Goal: Task Accomplishment & Management: Use online tool/utility

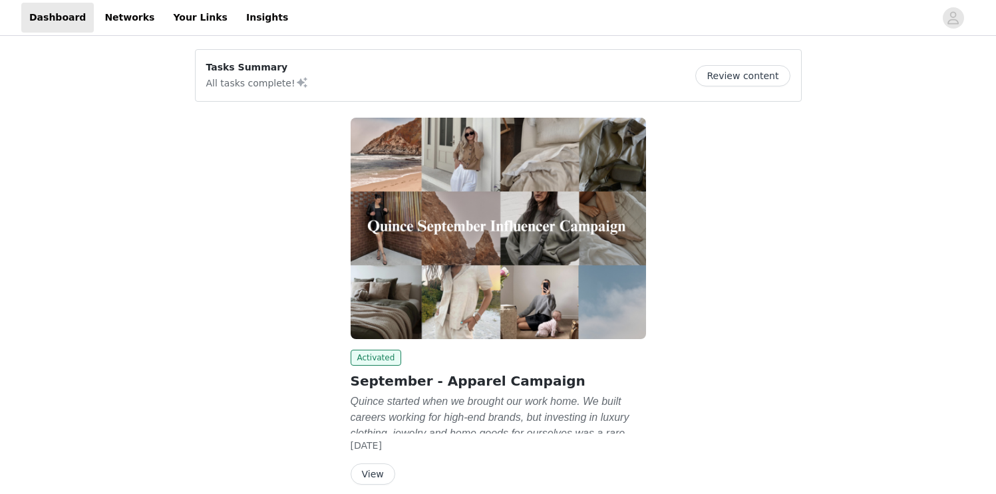
scroll to position [58, 0]
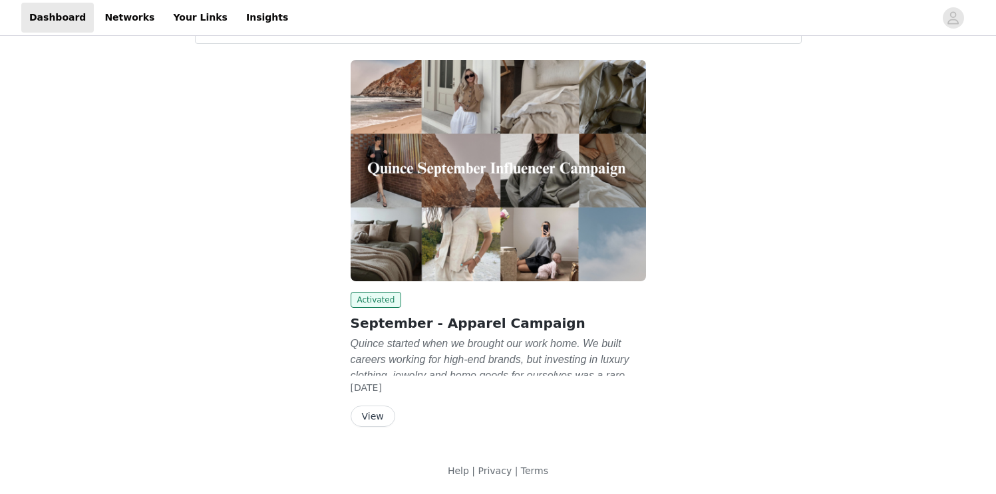
click at [381, 417] on button "View" at bounding box center [373, 416] width 45 height 21
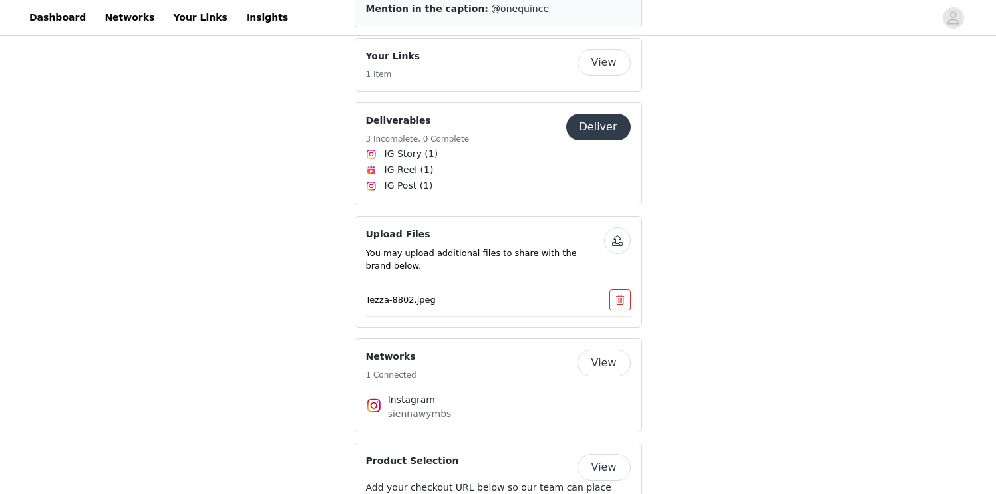
scroll to position [2202, 0]
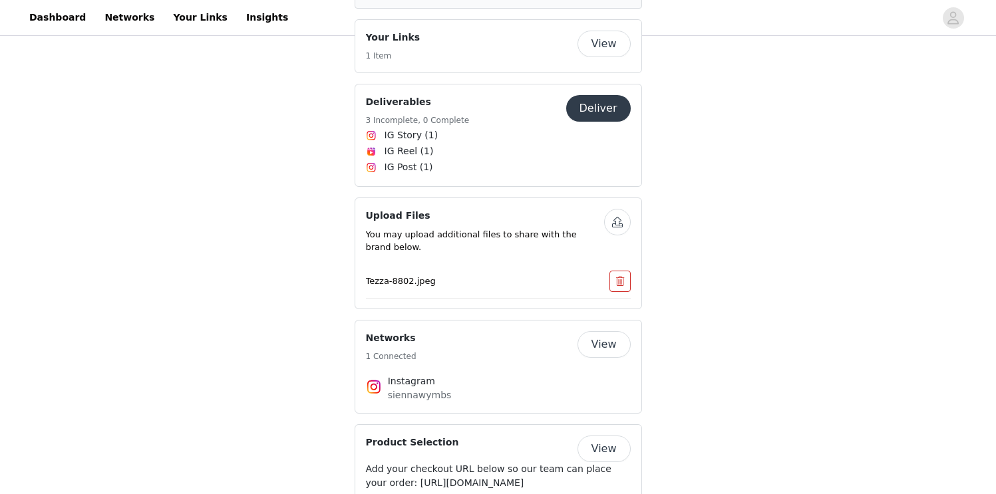
click at [624, 271] on button "button" at bounding box center [619, 281] width 21 height 21
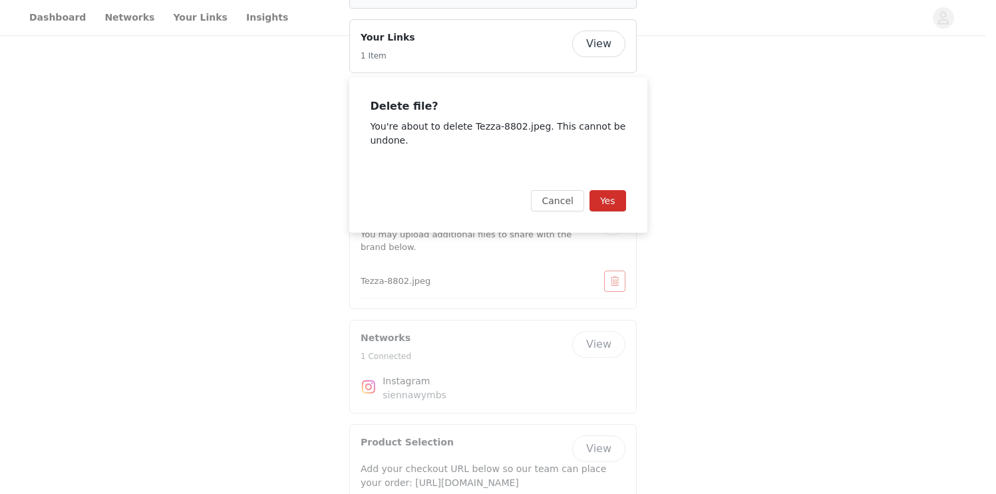
click at [616, 218] on div "Cancel Yes" at bounding box center [498, 201] width 298 height 64
click at [611, 205] on button "Yes" at bounding box center [607, 200] width 37 height 21
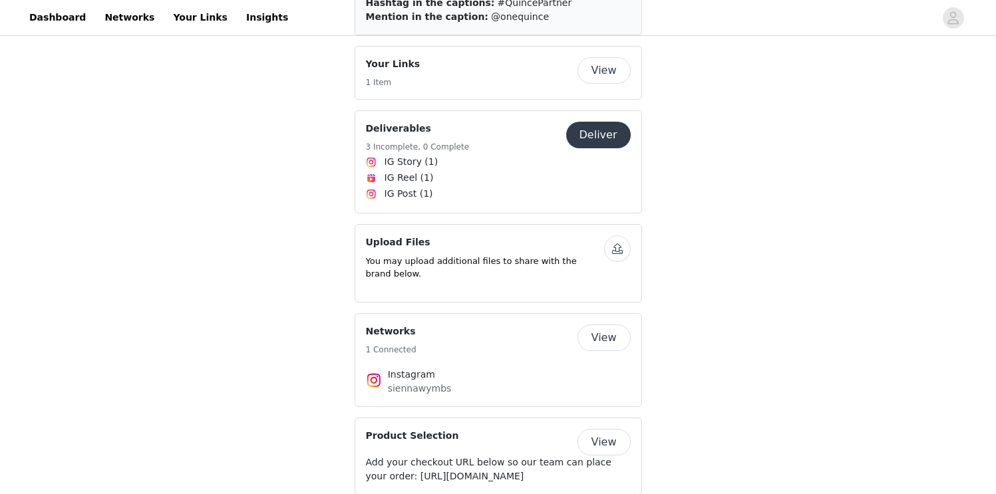
scroll to position [2176, 0]
click at [616, 234] on button "button" at bounding box center [617, 247] width 27 height 27
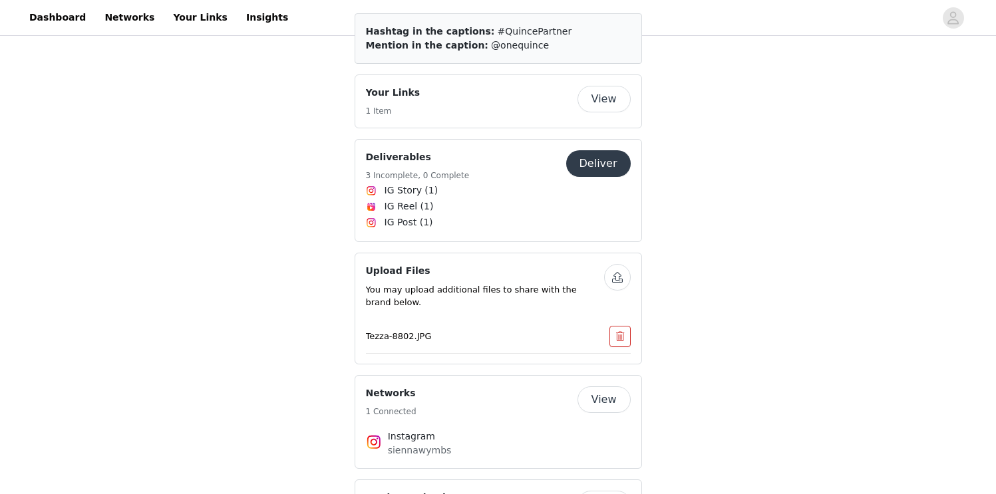
scroll to position [2148, 0]
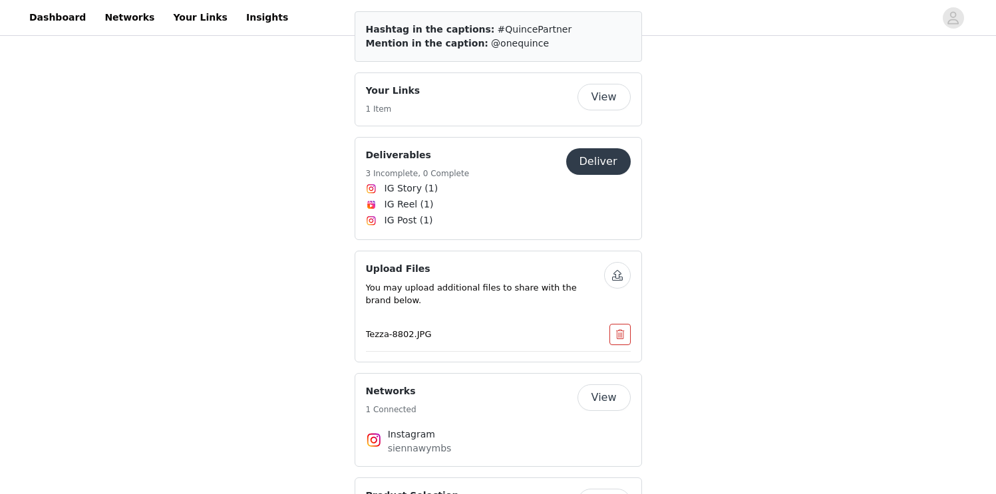
click at [617, 262] on button "button" at bounding box center [617, 275] width 27 height 27
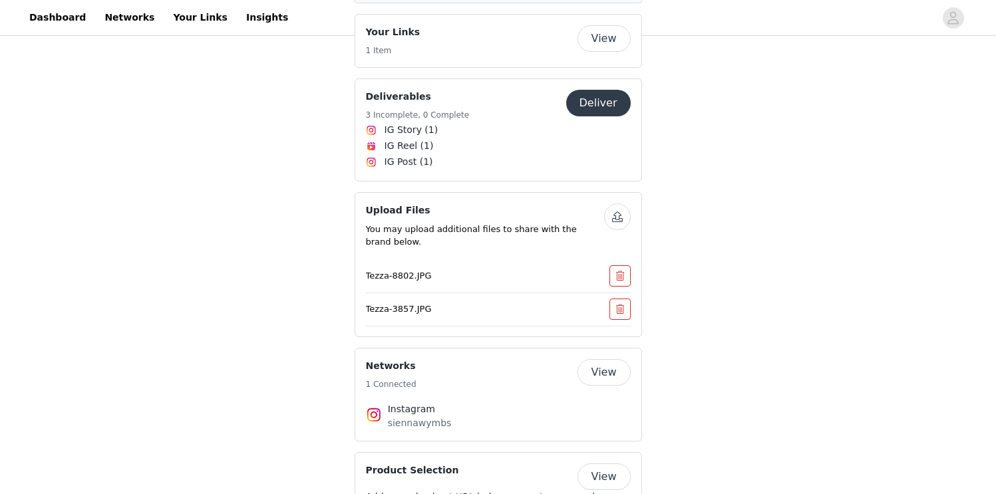
scroll to position [2236, 0]
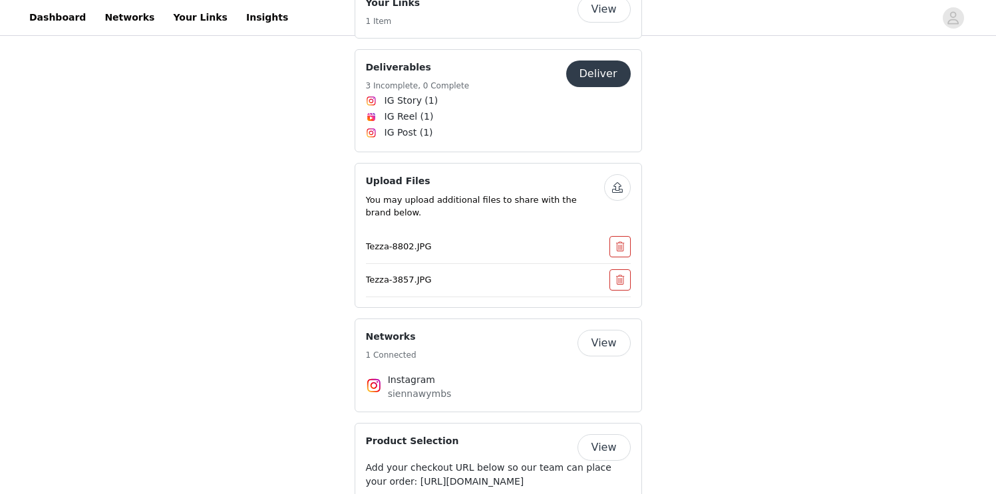
click at [621, 174] on button "button" at bounding box center [617, 187] width 27 height 27
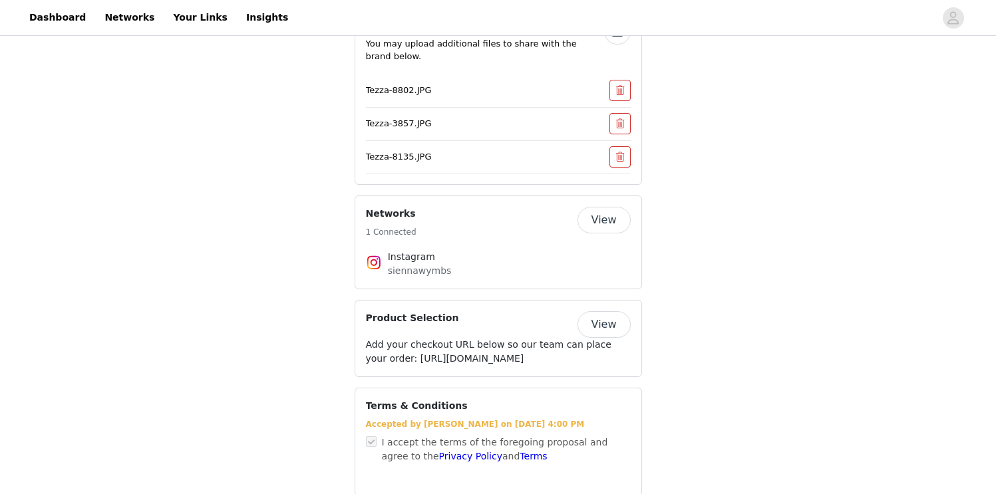
scroll to position [2396, 0]
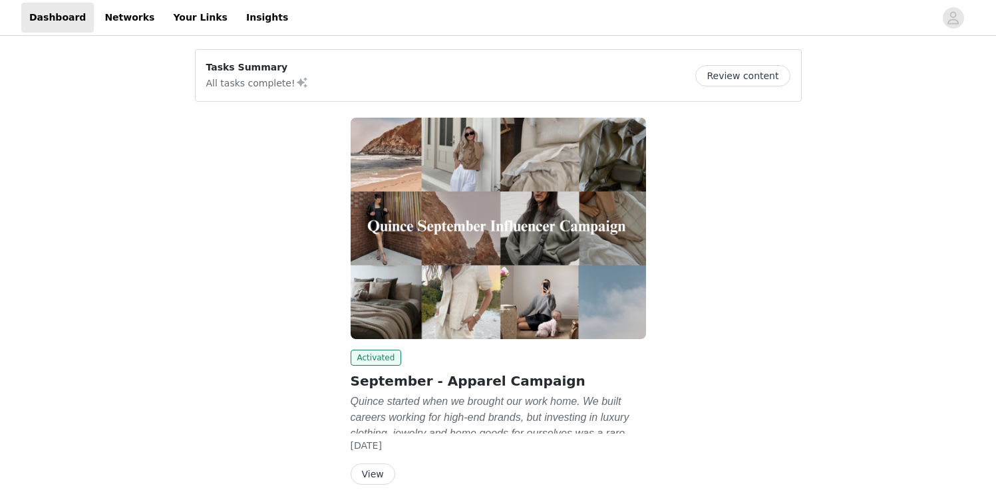
scroll to position [58, 0]
